Goal: Task Accomplishment & Management: Complete application form

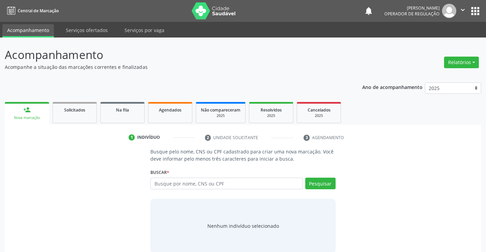
click at [186, 182] on input "text" at bounding box center [226, 184] width 152 height 12
type input "705004070143454"
click at [326, 183] on button "Pesquisar" at bounding box center [320, 184] width 30 height 12
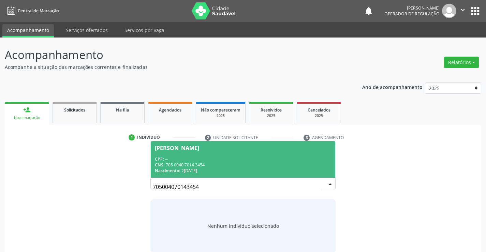
click at [184, 155] on span "[PERSON_NAME] CPF: -- CNS: 705 0040 7014 3454 Nascimento: 2[DATE]" at bounding box center [243, 159] width 184 height 37
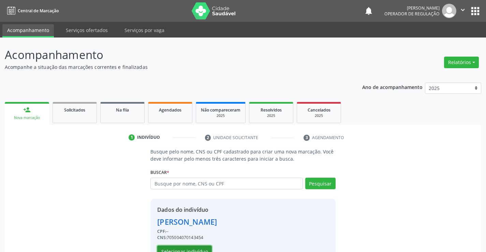
click at [189, 249] on button "Selecionar indivíduo" at bounding box center [184, 252] width 55 height 12
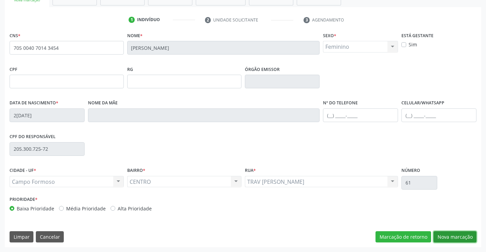
click at [447, 231] on button "Nova marcação" at bounding box center [455, 237] width 43 height 12
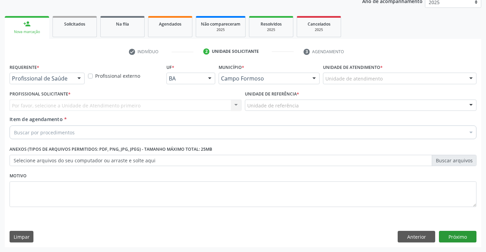
scroll to position [86, 0]
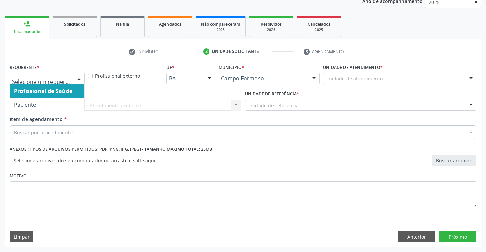
click at [45, 91] on span "Profissional de Saúde" at bounding box center [43, 91] width 58 height 8
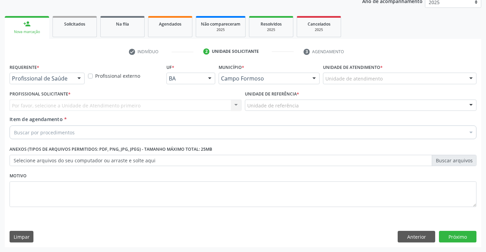
click at [72, 81] on div "Profissional de Saúde" at bounding box center [47, 79] width 75 height 12
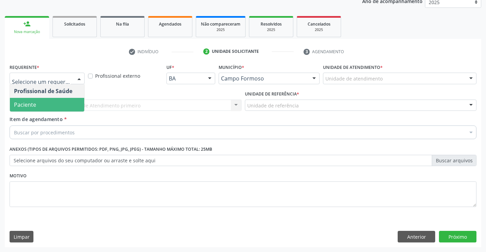
click at [60, 107] on span "Paciente" at bounding box center [47, 105] width 74 height 14
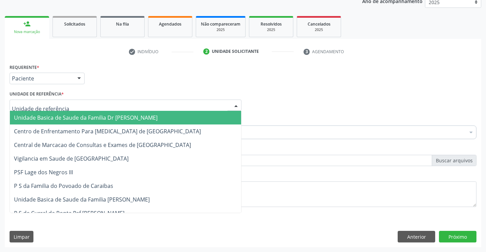
click at [111, 106] on div at bounding box center [126, 106] width 232 height 12
click at [86, 119] on span "Unidade Basica de Saude da Familia Dr [PERSON_NAME]" at bounding box center [86, 118] width 144 height 8
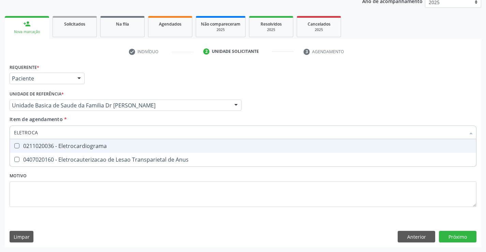
type input "ELETROCAR"
click at [79, 145] on div "0211020036 - Eletrocardiograma" at bounding box center [243, 145] width 458 height 5
checkbox Eletrocardiograma "true"
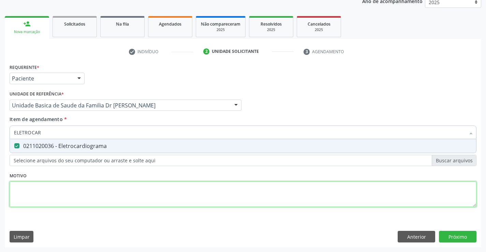
click at [87, 203] on div "Requerente * Paciente Profissional de Saúde Paciente Nenhum resultado encontrad…" at bounding box center [243, 139] width 467 height 155
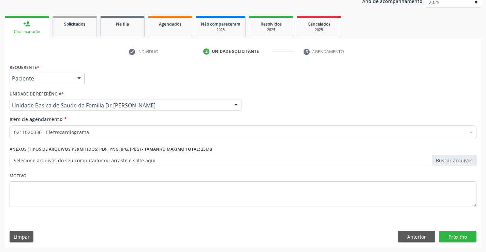
click at [51, 162] on label "Selecione arquivos do seu computador ou arraste e solte aqui" at bounding box center [243, 161] width 467 height 12
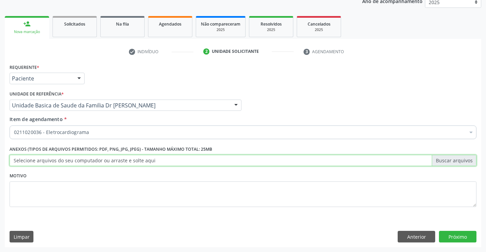
click at [51, 162] on input "Selecione arquivos do seu computador ou arraste e solte aqui" at bounding box center [243, 161] width 467 height 12
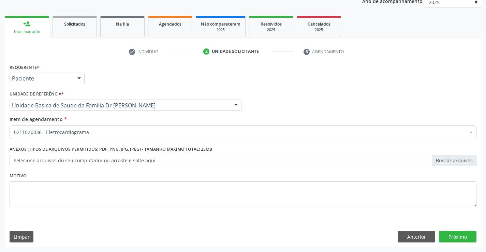
click at [68, 127] on div "0211020036 - Eletrocardiograma" at bounding box center [243, 133] width 467 height 14
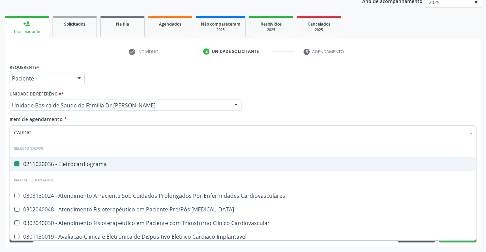
type input "CARDIOL"
checkbox Eletrocardiograma "false"
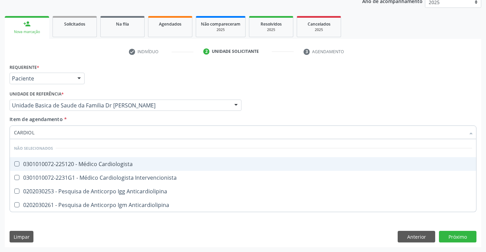
type input "CARDIOLO"
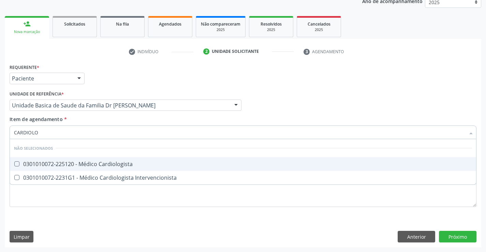
click at [97, 162] on div "0301010072-225120 - Médico Cardiologista" at bounding box center [243, 163] width 458 height 5
checkbox Cardiologista "true"
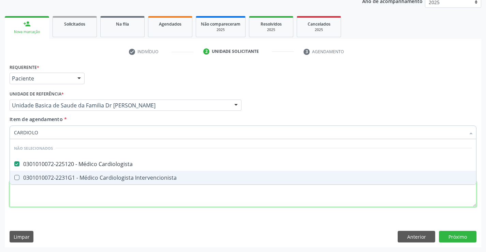
click at [100, 192] on div "Requerente * Paciente Profissional de Saúde Paciente Nenhum resultado encontrad…" at bounding box center [243, 139] width 467 height 155
checkbox Intervencionista "true"
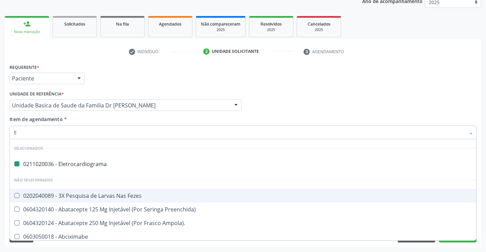
type input "EN"
checkbox Eletrocardiograma "false"
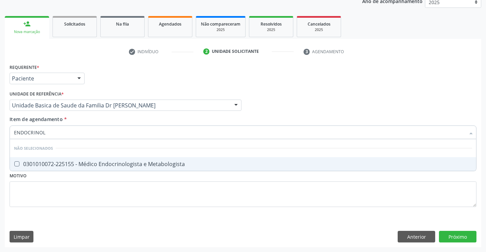
type input "ENDOCRINOLO"
click at [113, 162] on div "0301010072-225155 - Médico Endocrinologista e Metabologista" at bounding box center [243, 163] width 458 height 5
checkbox Metabologista "true"
click at [148, 194] on div "Requerente * Paciente Profissional de Saúde Paciente Nenhum resultado encontrad…" at bounding box center [243, 139] width 467 height 155
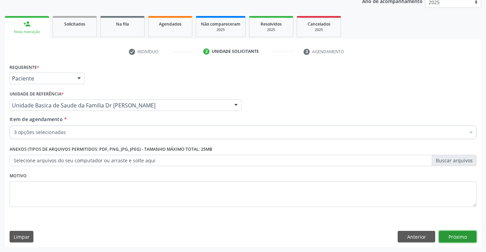
click at [443, 235] on button "Próximo" at bounding box center [458, 237] width 38 height 12
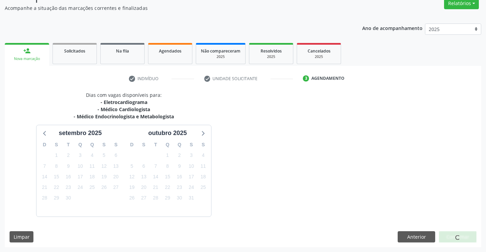
scroll to position [79, 0]
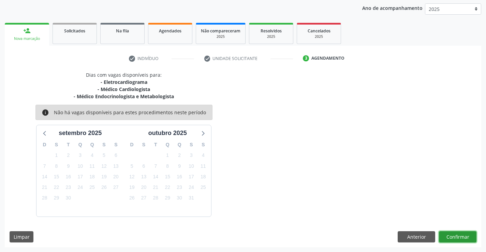
click at [464, 238] on button "Confirmar" at bounding box center [458, 237] width 38 height 12
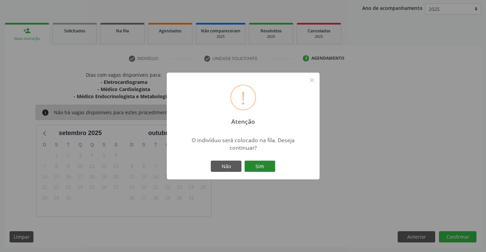
click at [267, 166] on button "Sim" at bounding box center [260, 167] width 31 height 12
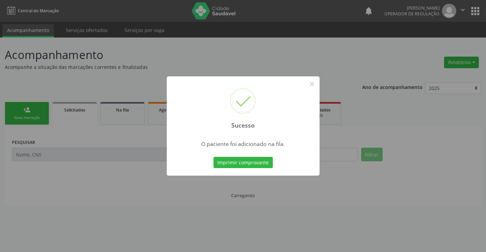
scroll to position [0, 0]
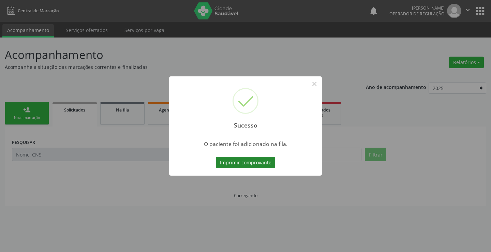
click at [240, 163] on button "Imprimir comprovante" at bounding box center [245, 163] width 59 height 12
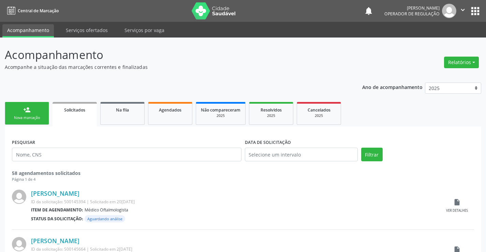
click at [25, 122] on link "person_add Nova marcação" at bounding box center [27, 113] width 44 height 23
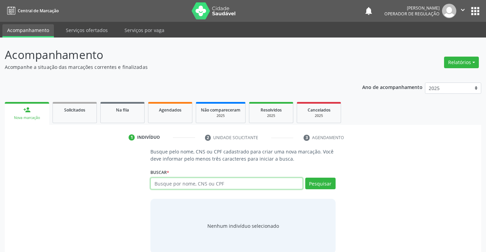
click at [219, 183] on input "text" at bounding box center [226, 184] width 152 height 12
type input "706006809231947"
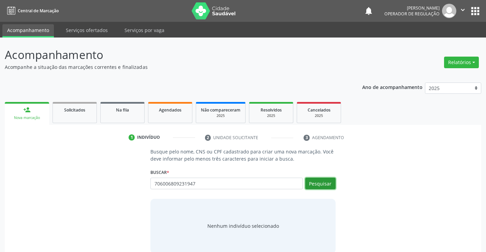
click at [325, 186] on button "Pesquisar" at bounding box center [320, 184] width 30 height 12
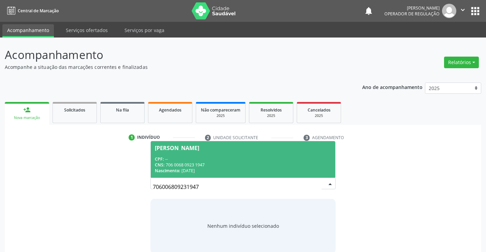
click at [168, 157] on div "CPF: --" at bounding box center [243, 159] width 176 height 6
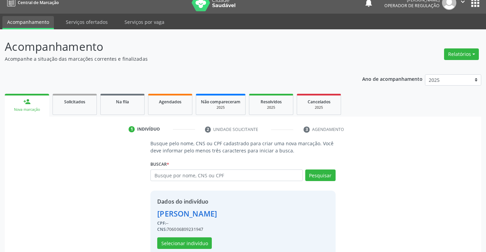
scroll to position [21, 0]
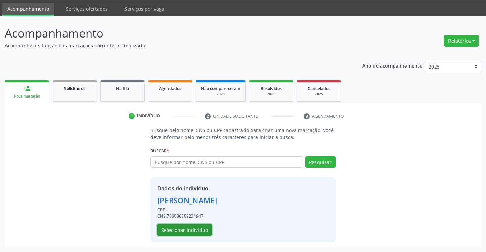
click at [194, 225] on button "Selecionar indivíduo" at bounding box center [184, 230] width 55 height 12
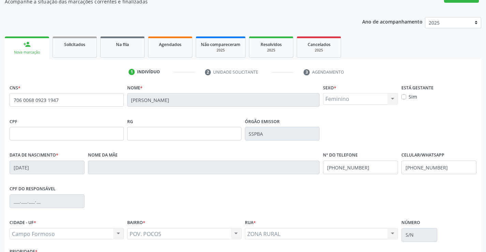
scroll to position [118, 0]
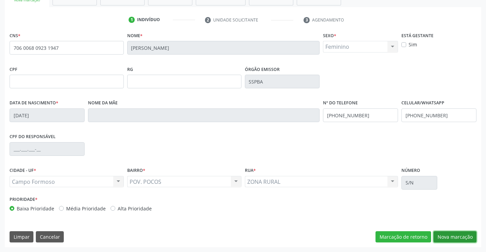
click at [451, 232] on button "Nova marcação" at bounding box center [455, 237] width 43 height 12
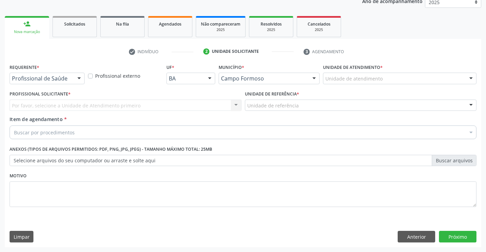
click at [66, 82] on div "Profissional de Saúde" at bounding box center [47, 79] width 75 height 12
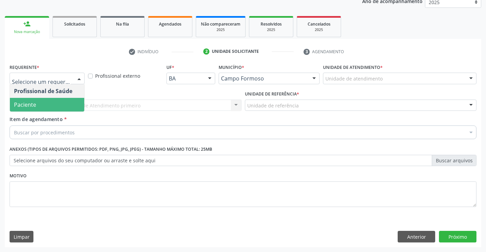
click at [37, 103] on span "Paciente" at bounding box center [47, 105] width 74 height 14
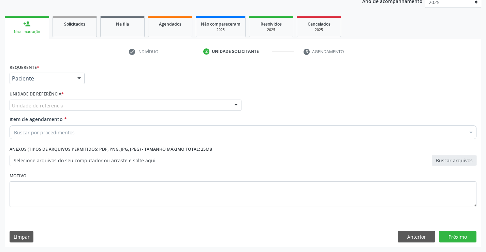
click at [132, 106] on div "Unidade de referência" at bounding box center [126, 106] width 232 height 12
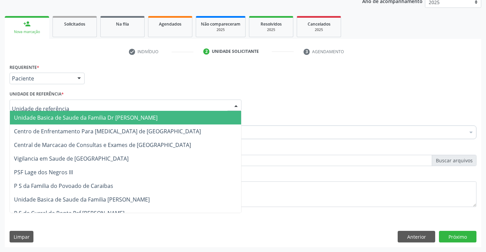
click at [87, 118] on span "Unidade Basica de Saude da Familia Dr [PERSON_NAME]" at bounding box center [86, 118] width 144 height 8
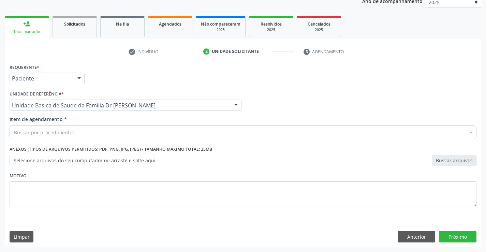
click at [83, 130] on div "Buscar por procedimentos" at bounding box center [243, 133] width 467 height 14
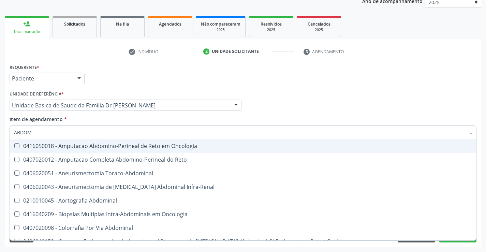
type input "ABDOME"
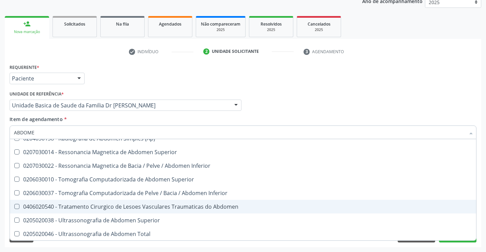
scroll to position [35, 0]
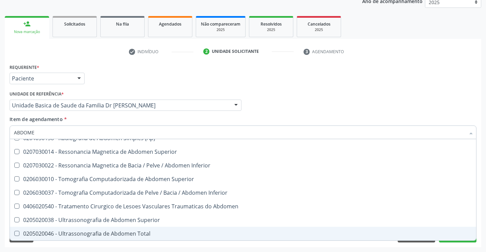
click at [103, 234] on div "0205020046 - Ultrassonografia de Abdomen Total" at bounding box center [243, 233] width 458 height 5
checkbox Total "true"
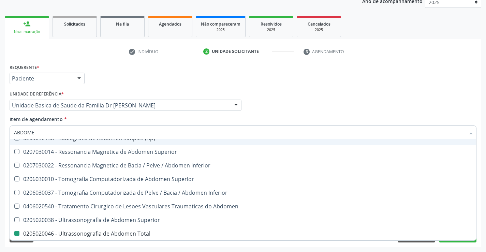
click at [171, 121] on div "Item de agendamento * [PERSON_NAME] seleção 0204050111 - Radiografia de Abdomen…" at bounding box center [243, 126] width 467 height 21
checkbox Incidencias\) "true"
checkbox Total "false"
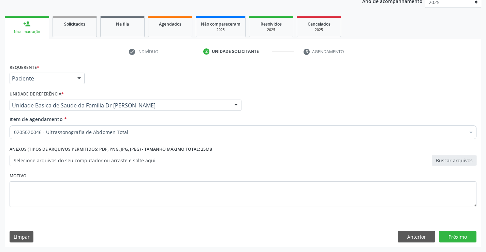
scroll to position [0, 0]
click at [118, 118] on div "Item de agendamento * 0205020046 - Ultrassonografia de Abdomen Total Desfazer s…" at bounding box center [243, 126] width 467 height 21
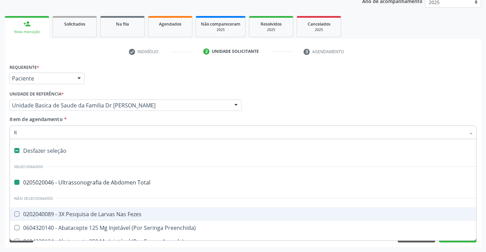
type input "RE"
checkbox Total "false"
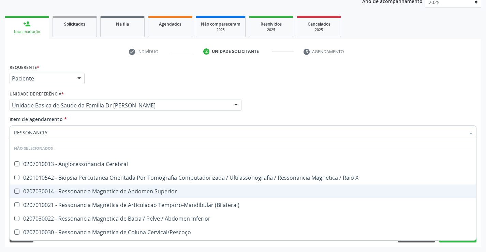
type input "RESSONANCIA"
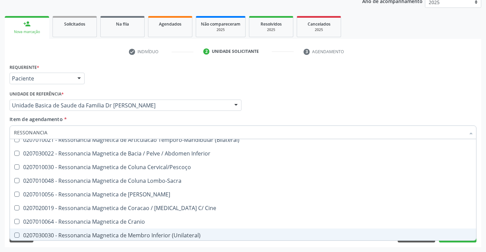
scroll to position [53, 0]
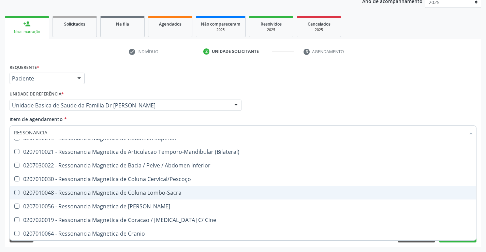
click at [139, 193] on div "0207010048 - Ressonancia Magnetica de Coluna Lombo-Sacra" at bounding box center [243, 192] width 458 height 5
checkbox Lombo-Sacra "true"
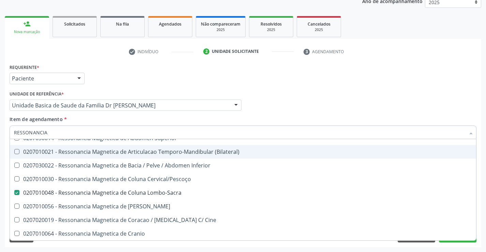
type input "RESSONANCIA"
click at [83, 116] on div "Item de agendamento * RESSONANCIA Desfazer seleção Não selecionados 0207010013 …" at bounding box center [243, 126] width 467 height 21
checkbox Cerebral "true"
checkbox Lombo-Sacra "false"
checkbox X "true"
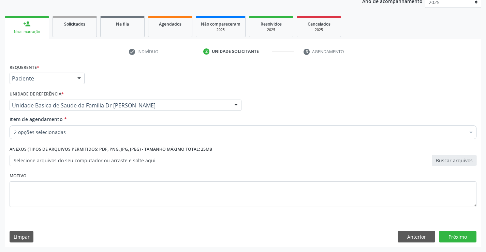
scroll to position [0, 0]
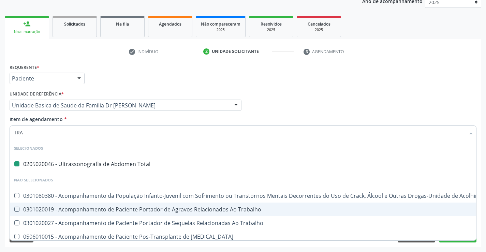
type input "TRAN"
checkbox Total "false"
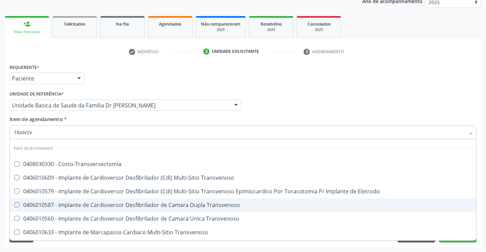
type input "TRANSVA"
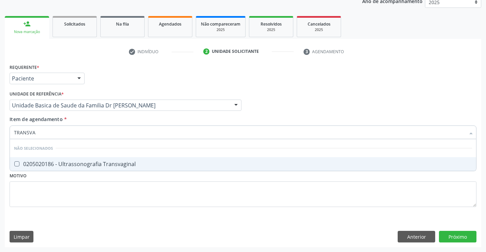
click at [67, 161] on div "0205020186 - Ultrassonografia Transvaginal" at bounding box center [243, 163] width 458 height 5
checkbox Transvaginal "true"
click at [75, 197] on div "Requerente * Paciente Profissional de Saúde Paciente Nenhum resultado encontrad…" at bounding box center [243, 139] width 467 height 155
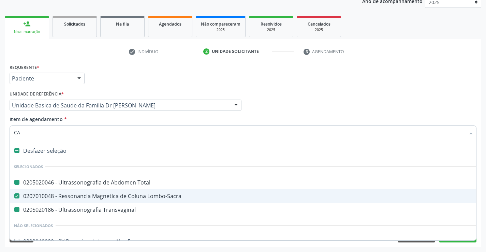
type input "CAR"
checkbox Total "false"
checkbox Transvaginal "false"
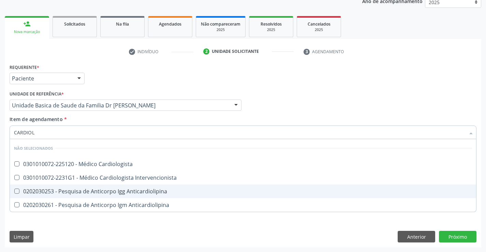
type input "CARDIOLO"
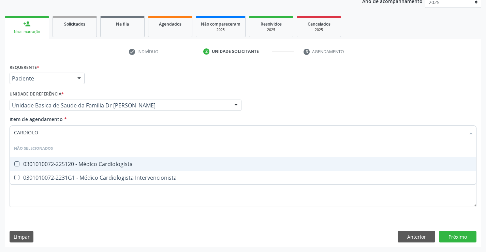
click at [98, 165] on div "0301010072-225120 - Médico Cardiologista" at bounding box center [243, 163] width 458 height 5
checkbox Cardiologista "true"
click at [102, 117] on div "Item de agendamento * CARDIOLO Desfazer seleção Não selecionados 0301010072-225…" at bounding box center [243, 126] width 467 height 21
checkbox Intervencionista "true"
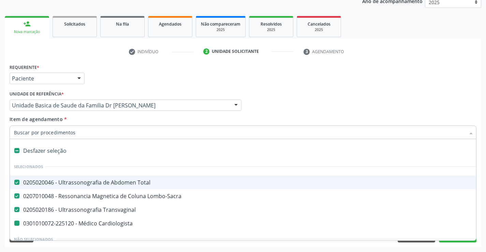
type input "E"
checkbox Cardiologista "false"
type input "EL"
checkbox Total "false"
checkbox Lombo-Sacra "false"
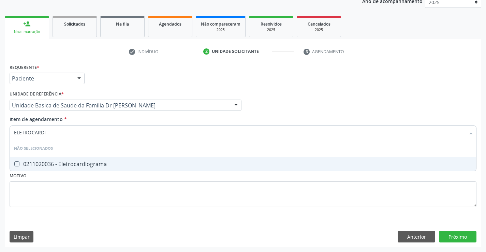
type input "ELETROCARDIO"
click at [92, 161] on div "0211020036 - Eletrocardiograma" at bounding box center [243, 163] width 458 height 5
checkbox Eletrocardiograma "true"
click at [129, 191] on div "Requerente * Paciente Profissional de Saúde Paciente Nenhum resultado encontrad…" at bounding box center [243, 139] width 467 height 155
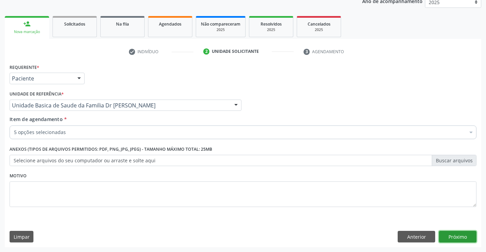
click at [455, 236] on button "Próximo" at bounding box center [458, 237] width 38 height 12
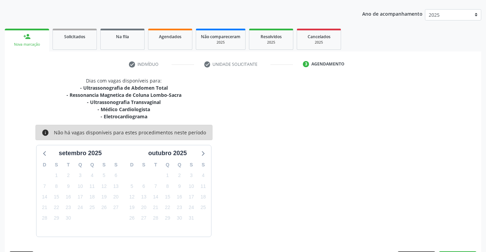
scroll to position [86, 0]
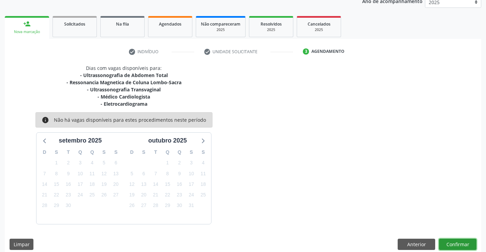
click at [460, 240] on button "Confirmar" at bounding box center [458, 245] width 38 height 12
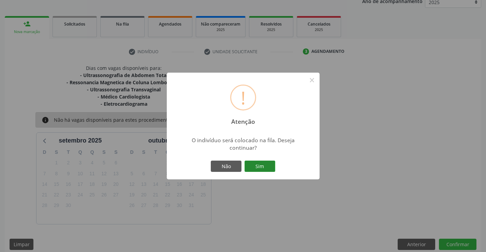
click at [265, 166] on button "Sim" at bounding box center [260, 167] width 31 height 12
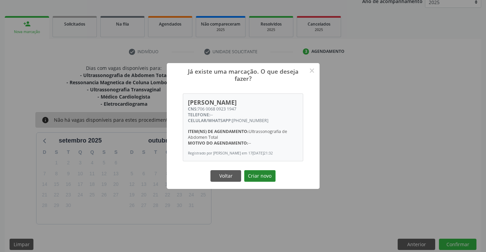
click at [259, 175] on button "Criar novo" at bounding box center [259, 176] width 31 height 12
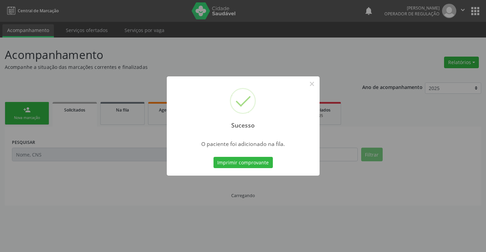
scroll to position [0, 0]
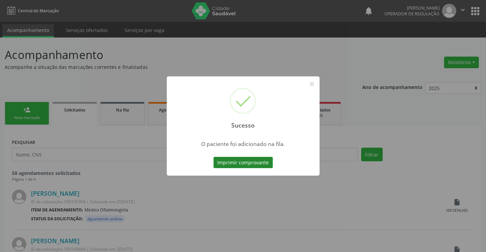
click at [253, 165] on button "Imprimir comprovante" at bounding box center [243, 163] width 59 height 12
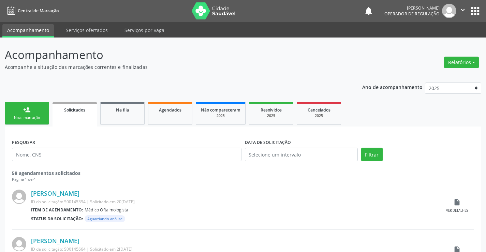
click at [464, 11] on icon "" at bounding box center [463, 10] width 8 height 8
click at [436, 47] on ul "Configurações Sair" at bounding box center [446, 34] width 48 height 30
click at [435, 44] on link "Sair" at bounding box center [445, 42] width 47 height 10
